Goal: Transaction & Acquisition: Purchase product/service

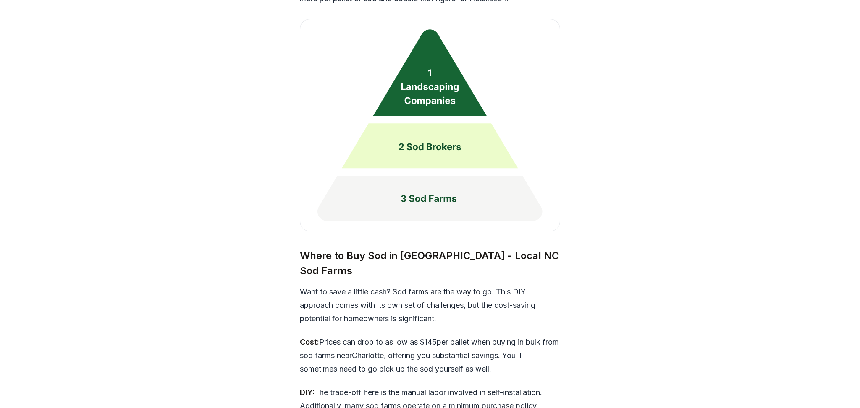
scroll to position [2156, 0]
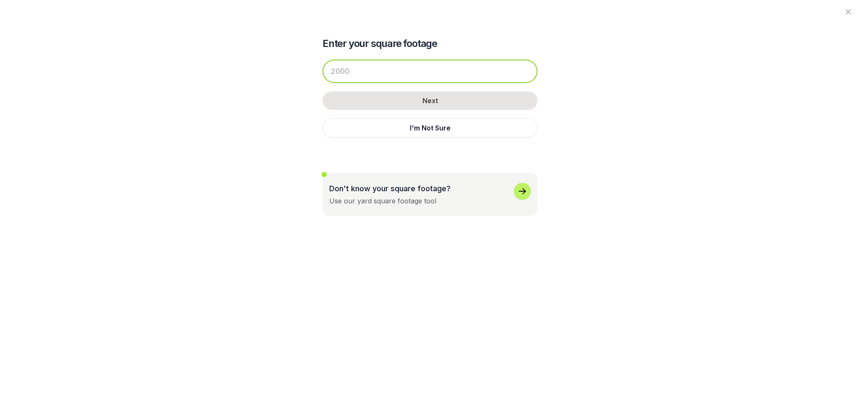
click at [348, 83] on input "number" at bounding box center [429, 72] width 215 height 24
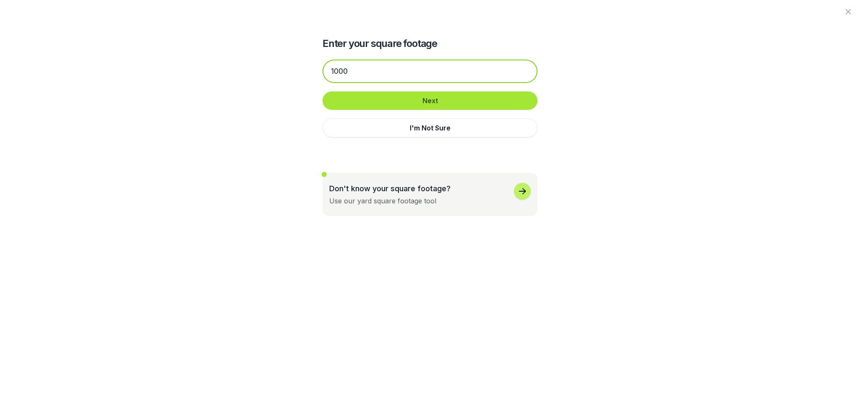
type input "1000"
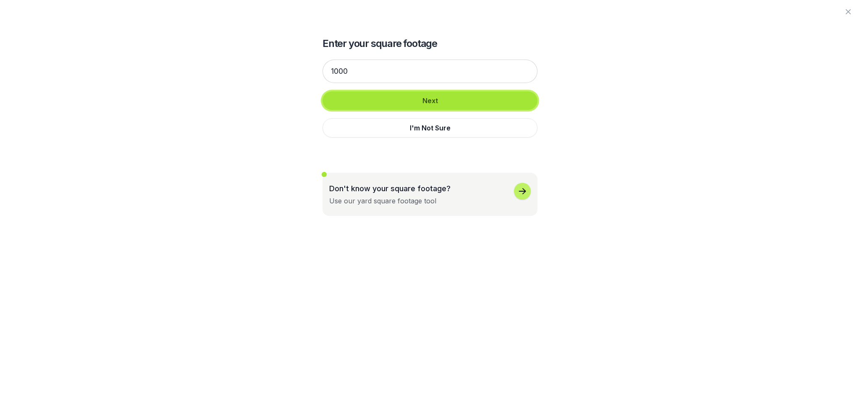
click at [382, 110] on button "Next" at bounding box center [429, 100] width 215 height 18
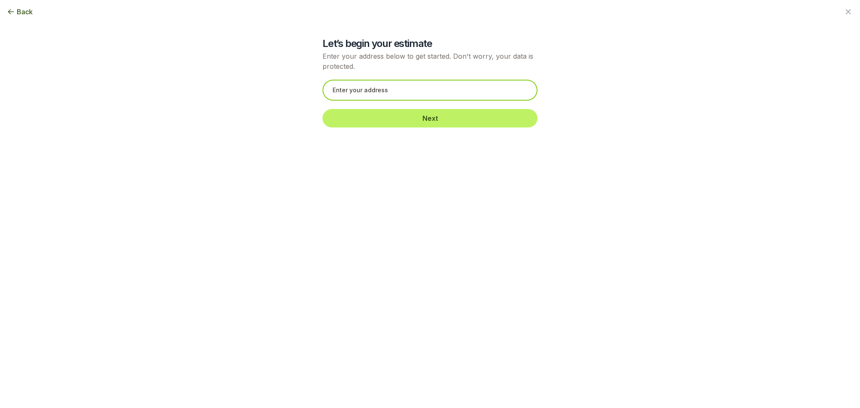
click at [389, 101] on input "text" at bounding box center [429, 90] width 215 height 21
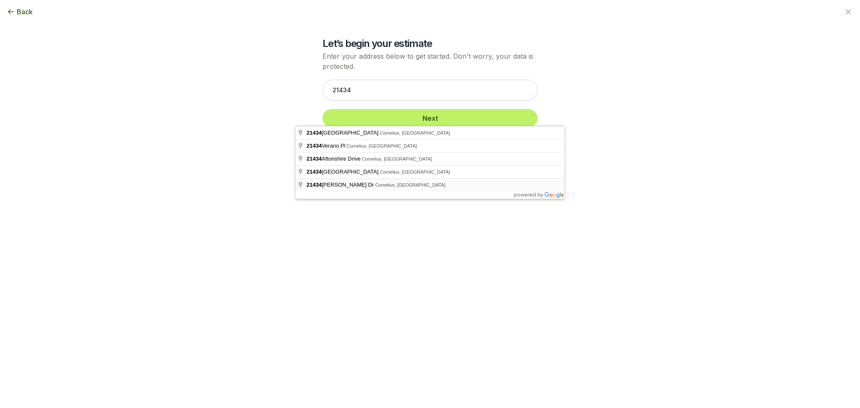
type input "[STREET_ADDRESS][PERSON_NAME][PERSON_NAME]"
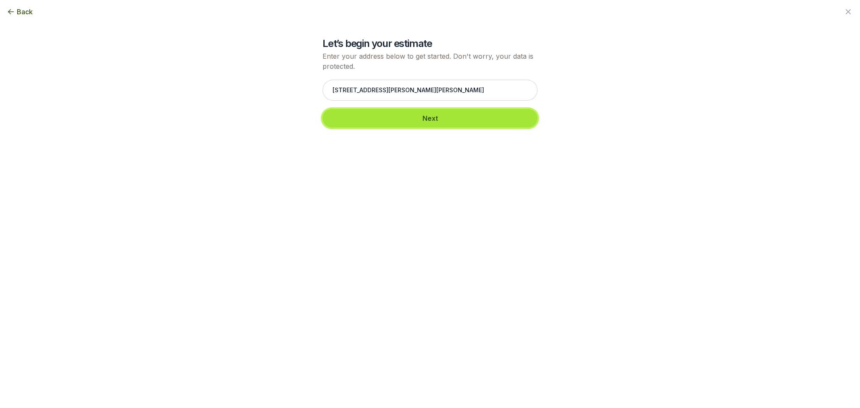
click at [371, 128] on button "Next" at bounding box center [429, 118] width 215 height 18
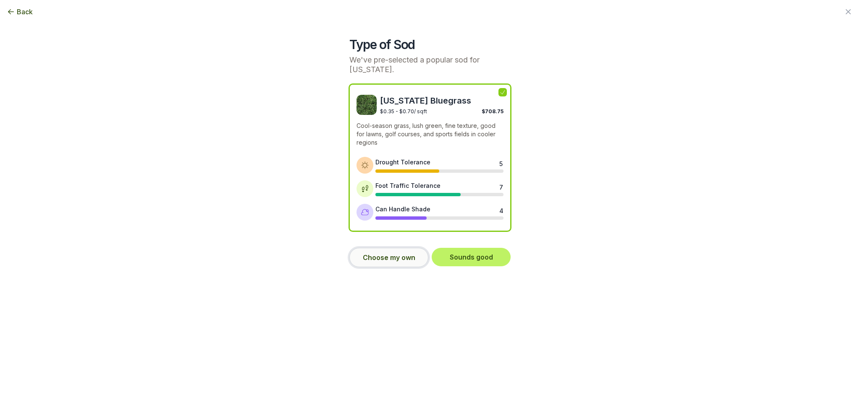
click at [395, 267] on button "Choose my own" at bounding box center [388, 257] width 79 height 19
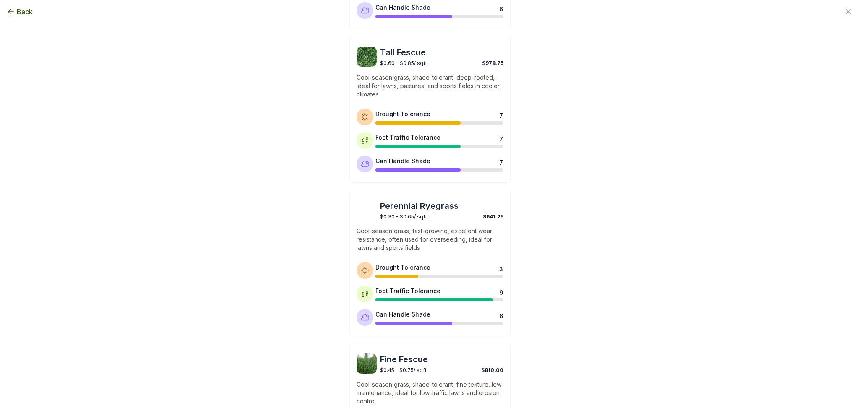
scroll to position [493, 0]
click at [458, 98] on p "Cool-season grass, shade-tolerant, deep-rooted, ideal for lawns, pastures, and …" at bounding box center [429, 85] width 147 height 25
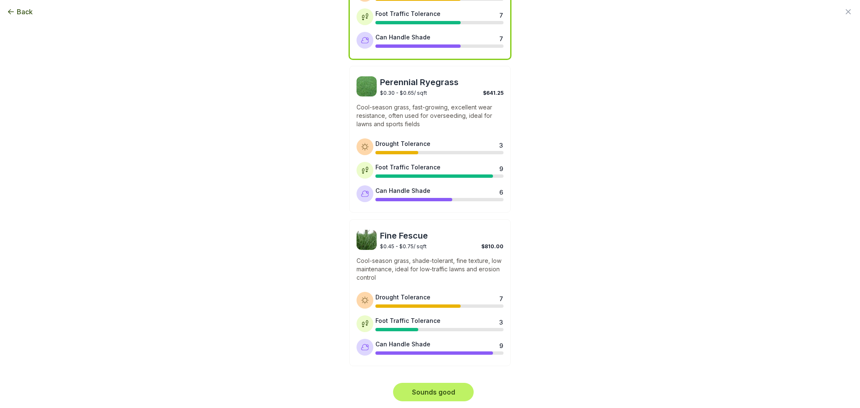
scroll to position [870, 0]
click at [429, 389] on button "Sounds good" at bounding box center [433, 392] width 81 height 18
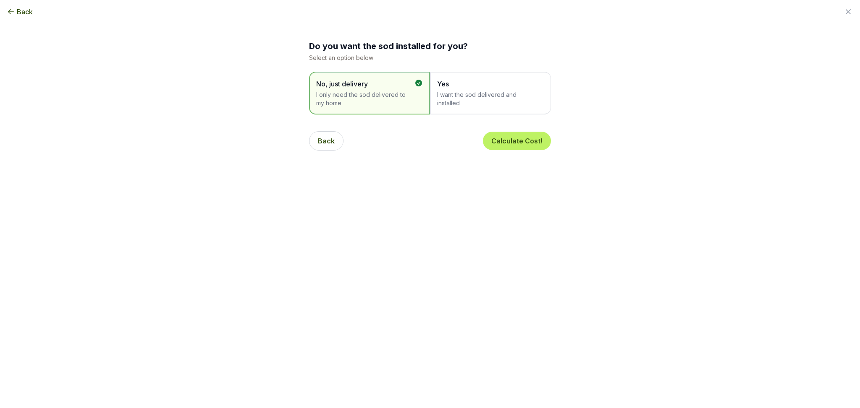
click at [462, 107] on span "I want the sod delivered and installed" at bounding box center [486, 99] width 98 height 17
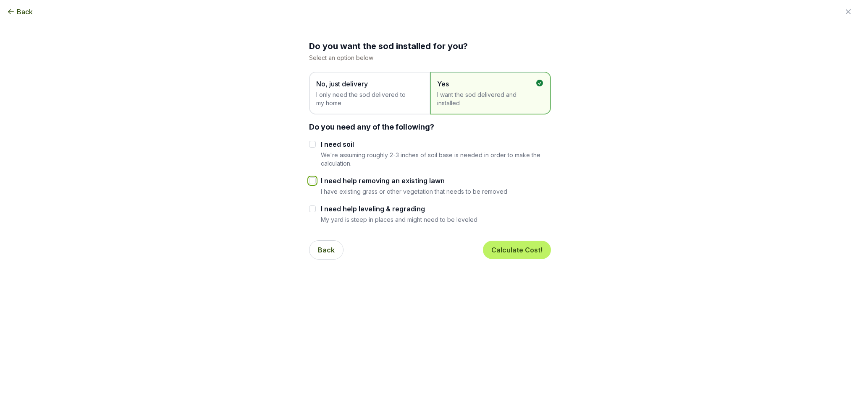
click at [309, 184] on input "I need help removing an existing lawn" at bounding box center [312, 181] width 7 height 7
checkbox input "true"
click at [309, 212] on input "I need help leveling & regrading" at bounding box center [312, 209] width 7 height 7
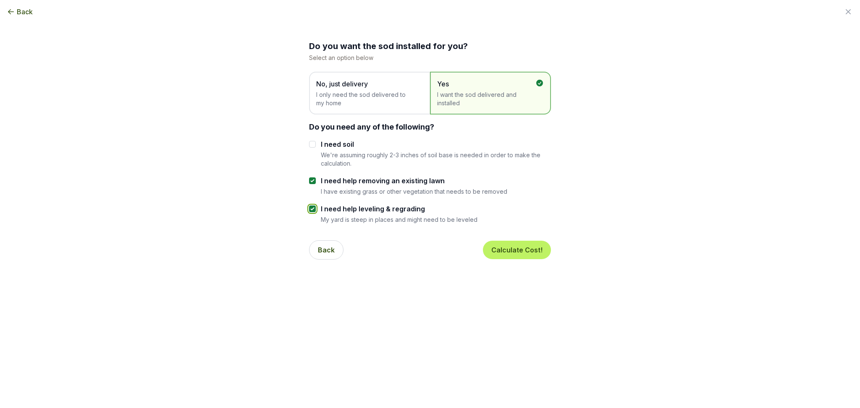
click at [309, 212] on input "I need help leveling & regrading" at bounding box center [312, 209] width 7 height 7
checkbox input "false"
click at [309, 148] on input "I need soil" at bounding box center [312, 144] width 7 height 7
checkbox input "true"
click at [551, 259] on button "Calculate Cost!" at bounding box center [517, 250] width 68 height 18
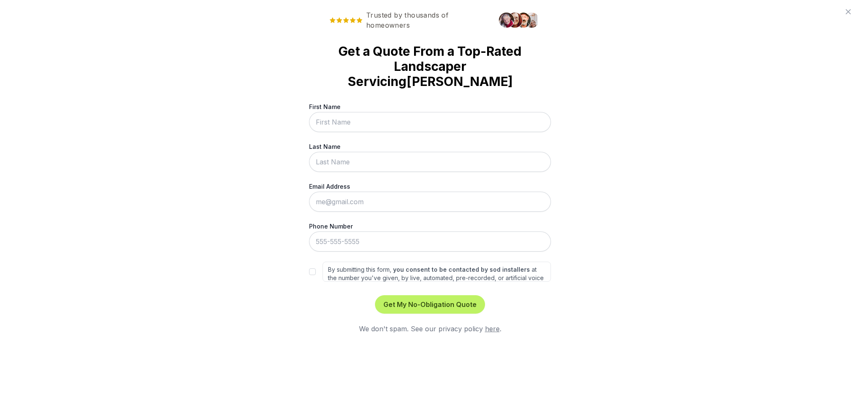
scroll to position [3, 0]
